Goal: Task Accomplishment & Management: Manage account settings

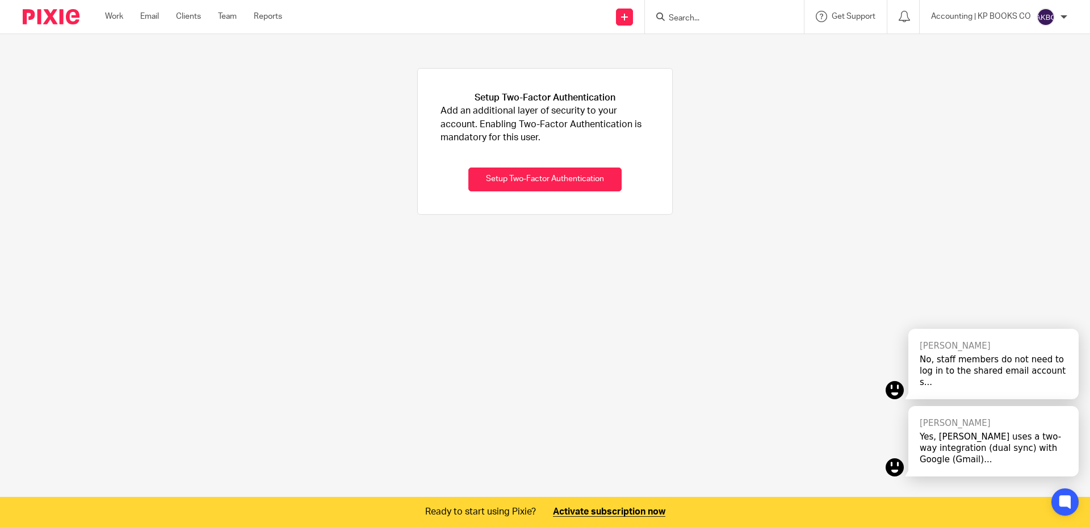
click at [529, 258] on main "Setup Two-Factor Authentication Add an additional layer of security to your acc…" at bounding box center [545, 263] width 1090 height 527
click at [1009, 19] on p "Accounting | KP BOOKS CO" at bounding box center [981, 16] width 100 height 11
drag, startPoint x: 1009, startPoint y: 25, endPoint x: 1017, endPoint y: 43, distance: 19.6
click at [1010, 27] on div "Accounting | KP BOOKS CO My profile Email integration Logout" at bounding box center [999, 16] width 159 height 33
click at [1013, 15] on p "Accounting | KP BOOKS CO" at bounding box center [981, 16] width 100 height 11
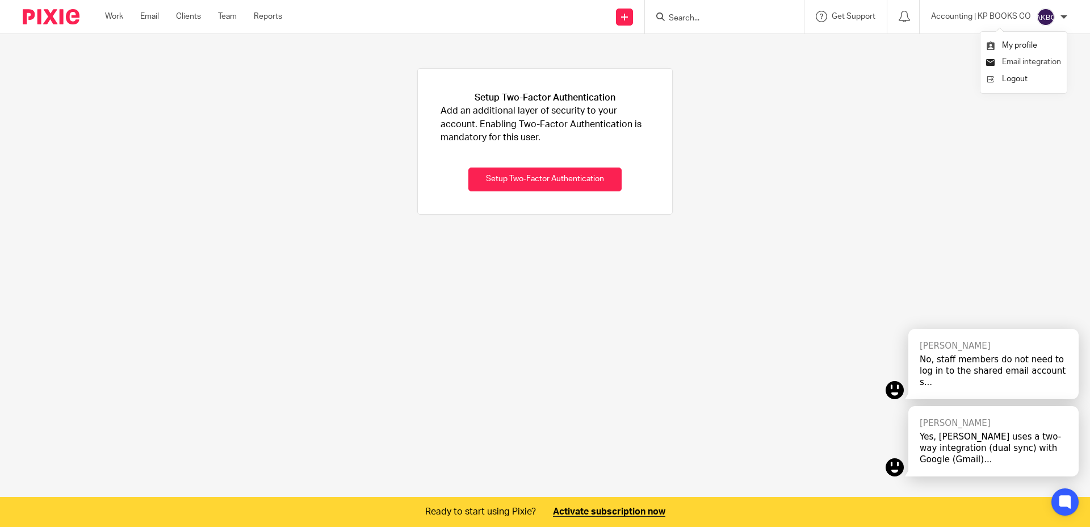
click at [1018, 58] on span "Email integration" at bounding box center [1031, 62] width 59 height 8
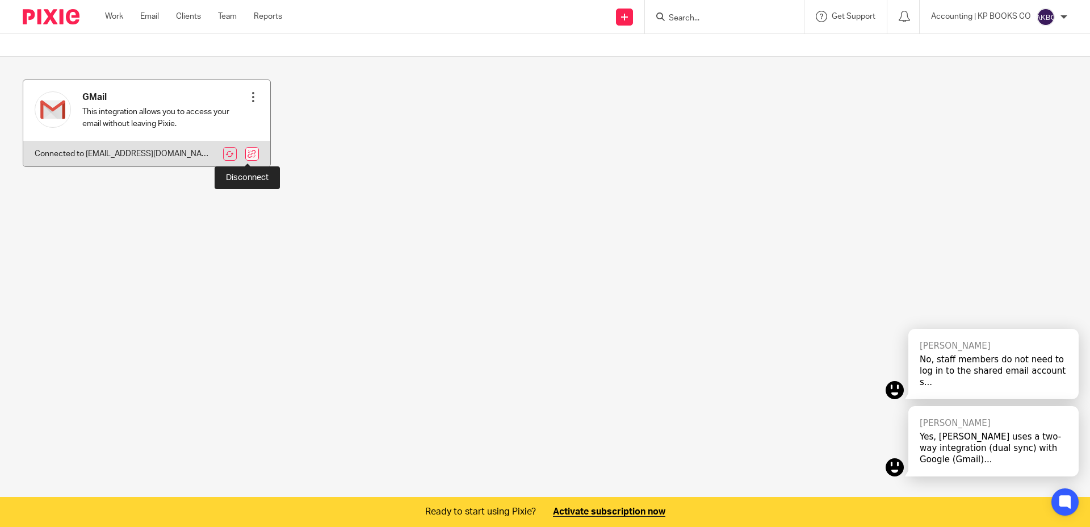
click at [245, 158] on link at bounding box center [252, 154] width 14 height 14
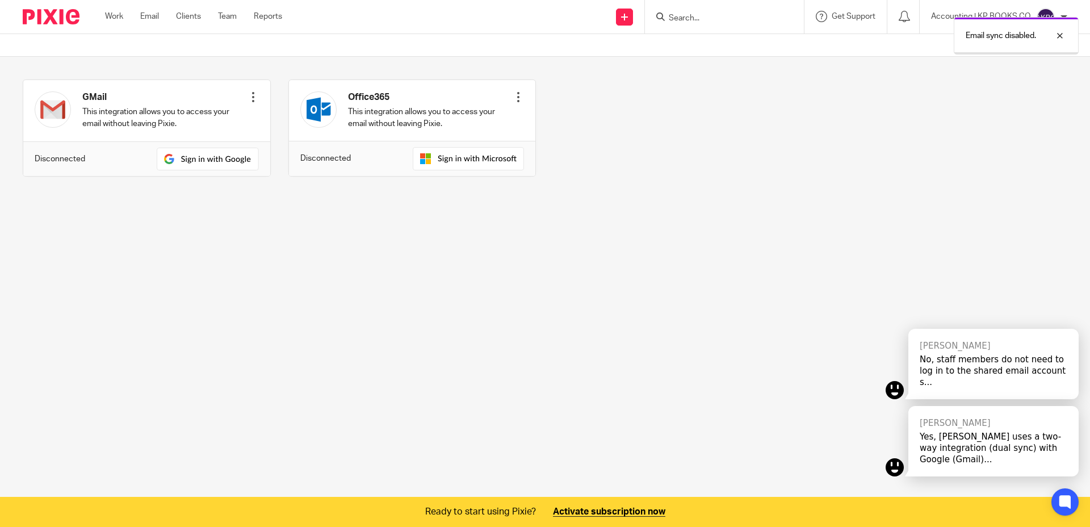
click at [443, 278] on main "GMail This integration allows you to access your email without leaving Pixie. C…" at bounding box center [545, 263] width 1090 height 527
click at [1059, 35] on div at bounding box center [1051, 36] width 31 height 14
click at [1047, 12] on div "Email sync disabled." at bounding box center [812, 32] width 534 height 43
click at [1030, 17] on p "Accounting | KP BOOKS CO" at bounding box center [981, 16] width 100 height 11
click at [1002, 78] on span "Logout" at bounding box center [1015, 79] width 26 height 8
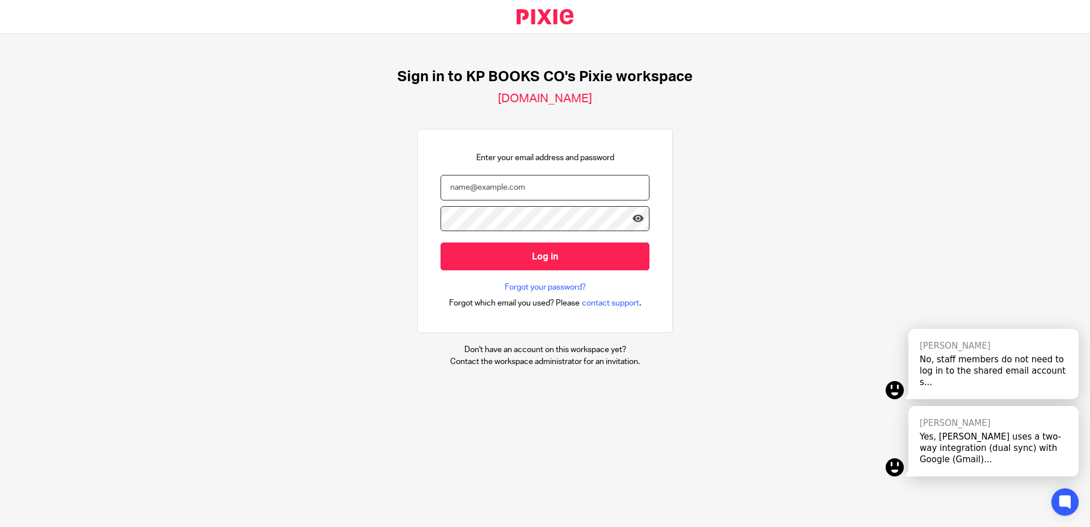
click at [508, 186] on input "email" at bounding box center [544, 188] width 209 height 26
type input "[PERSON_NAME][EMAIL_ADDRESS][DOMAIN_NAME]"
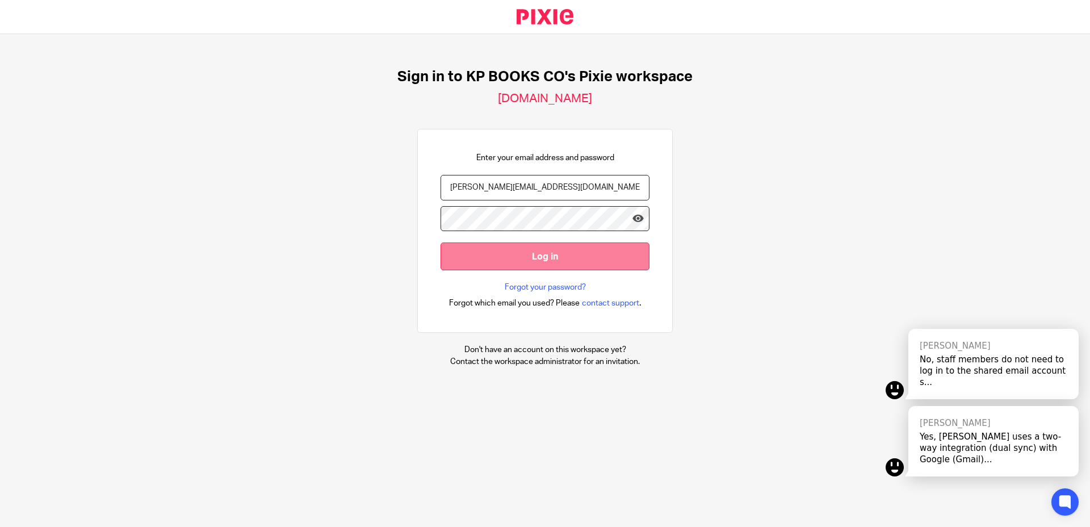
click at [557, 261] on input "Log in" at bounding box center [544, 256] width 209 height 28
